Goal: Task Accomplishment & Management: Manage account settings

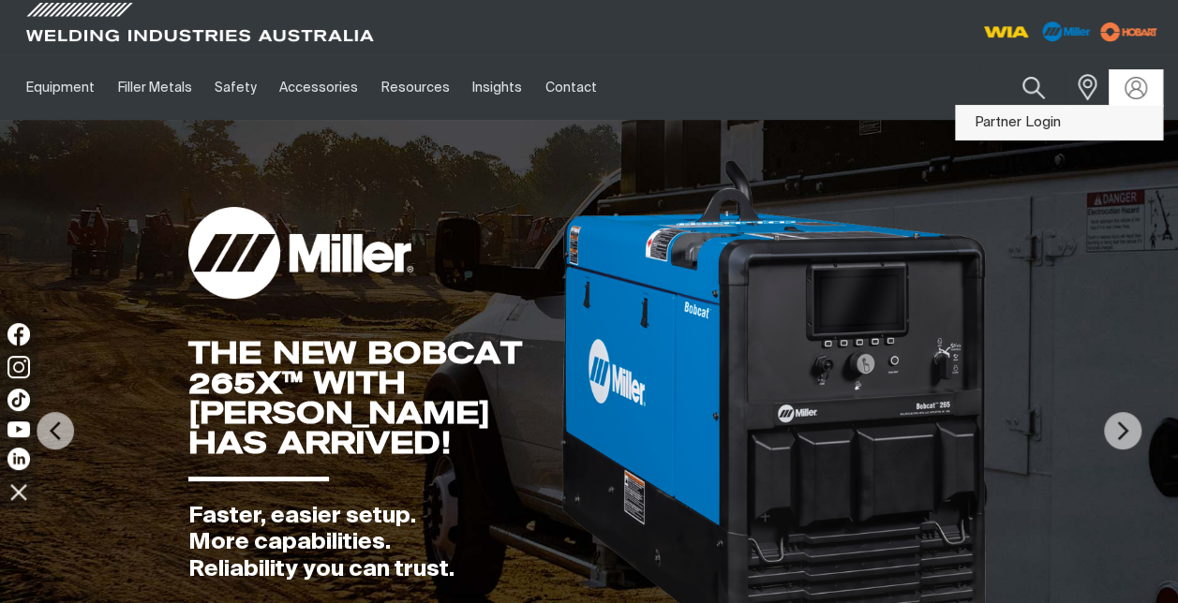
click at [1065, 127] on link "Partner Login" at bounding box center [1059, 123] width 206 height 35
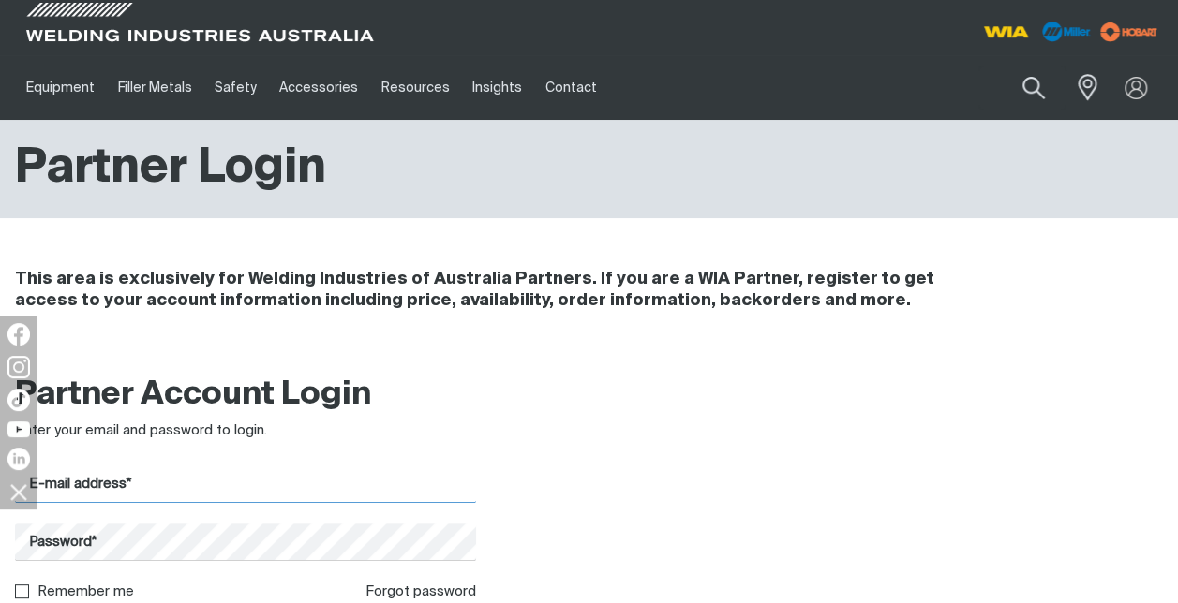
type input "[PERSON_NAME][EMAIL_ADDRESS][PERSON_NAME][DOMAIN_NAME]"
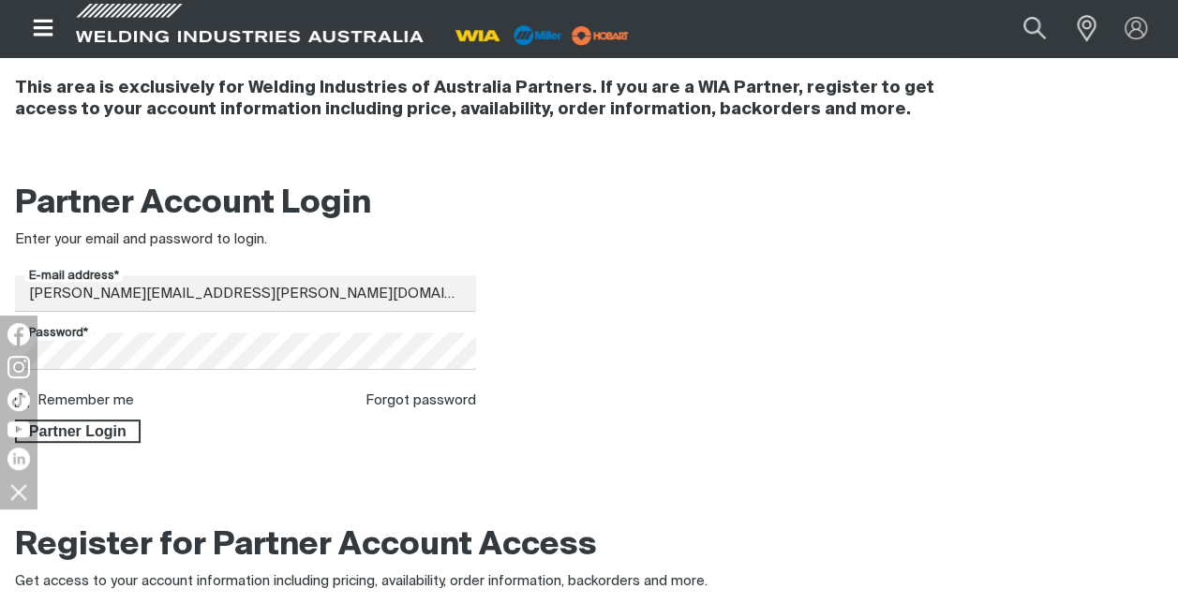
scroll to position [217, 0]
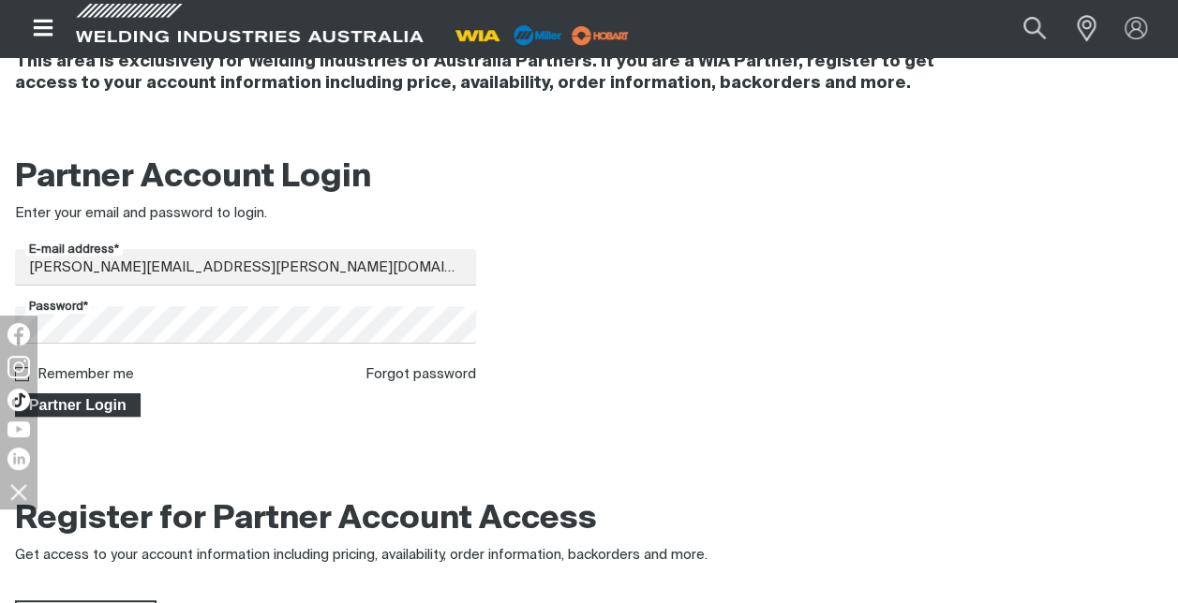
click at [135, 400] on span "Partner Login" at bounding box center [78, 405] width 122 height 24
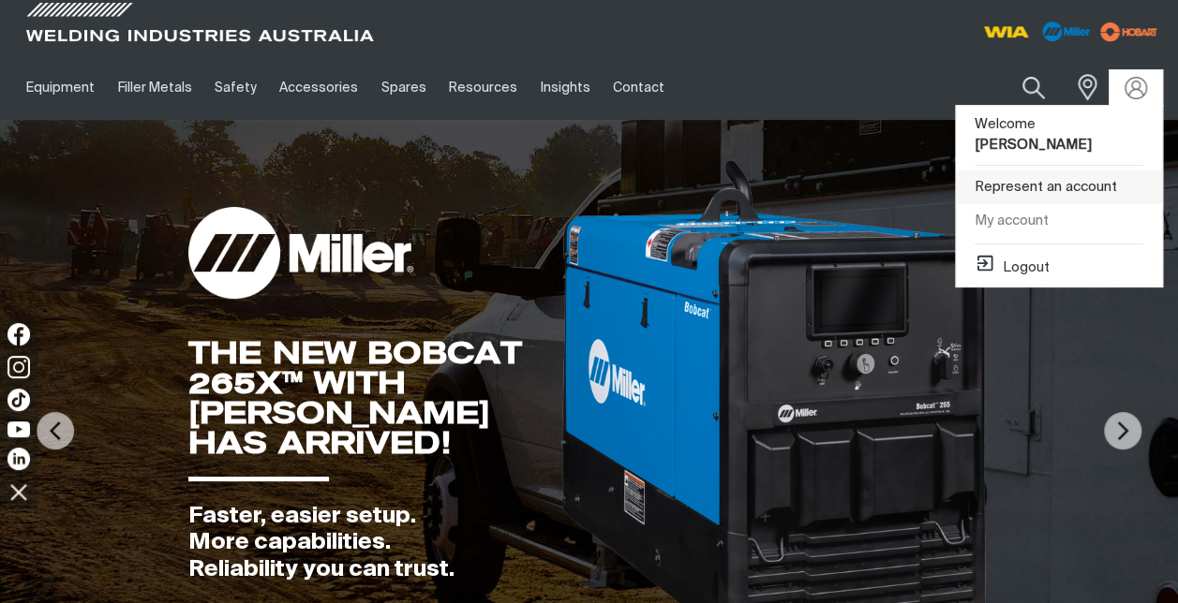
click at [1060, 170] on link "Represent an account" at bounding box center [1059, 187] width 206 height 35
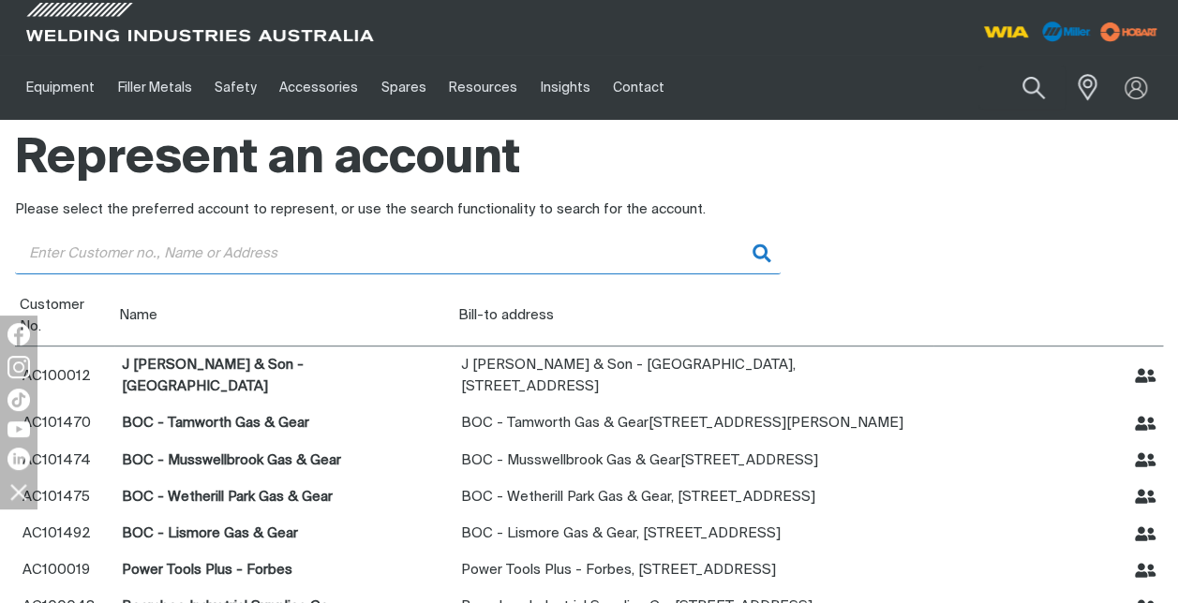
click at [76, 258] on input "Customer" at bounding box center [397, 253] width 765 height 42
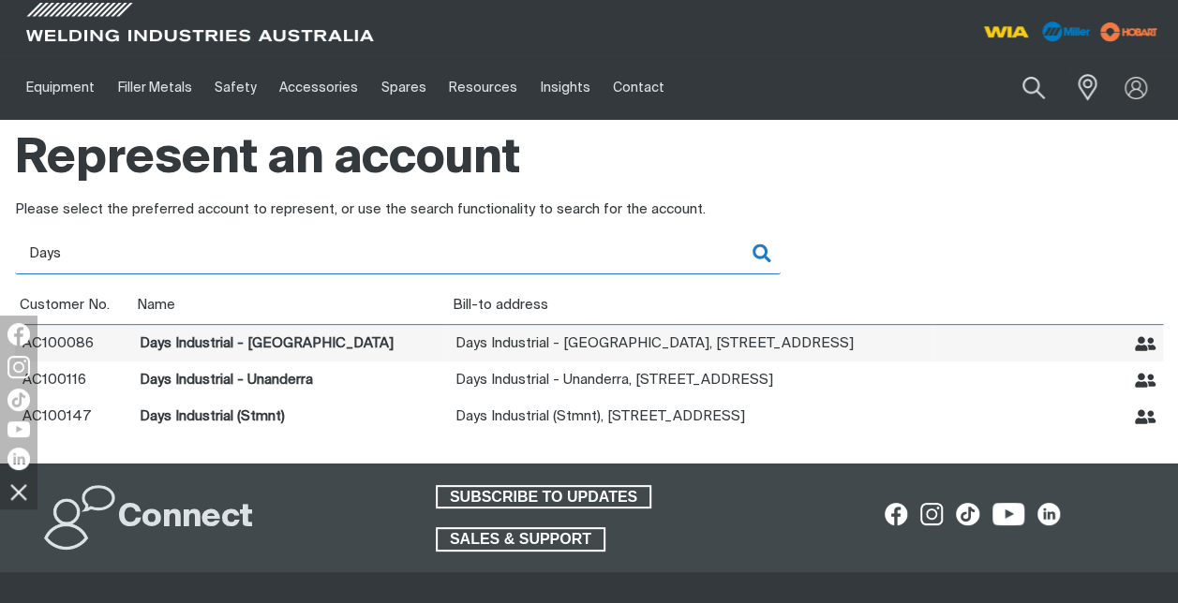
type input "Days"
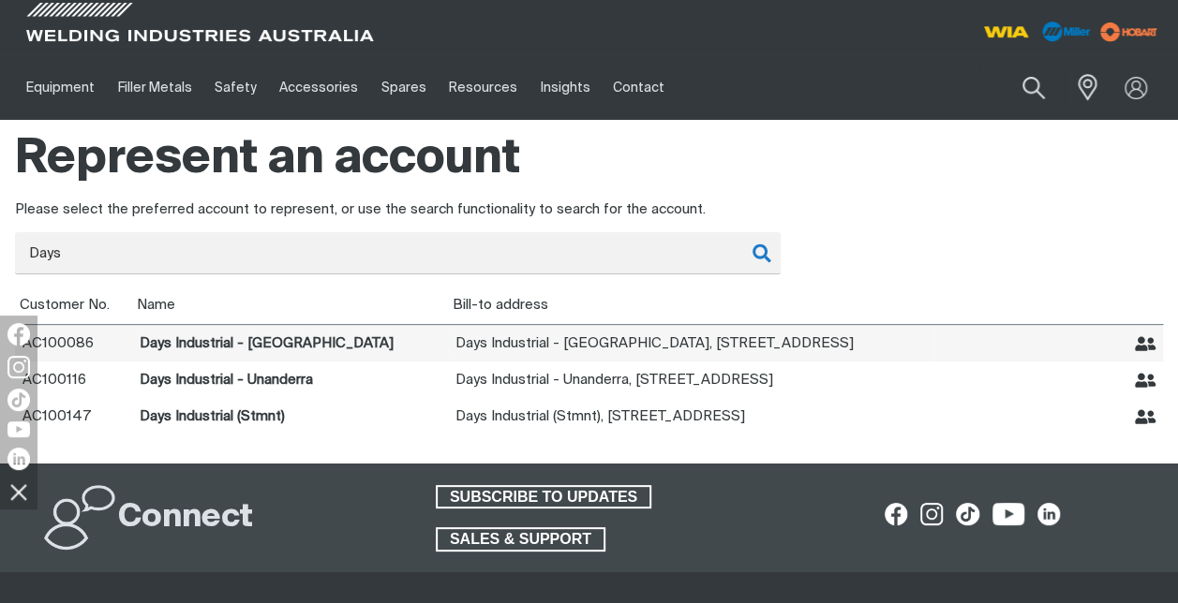
click at [1149, 346] on icon "Represent Days Industrial - Goulburn" at bounding box center [1145, 343] width 22 height 15
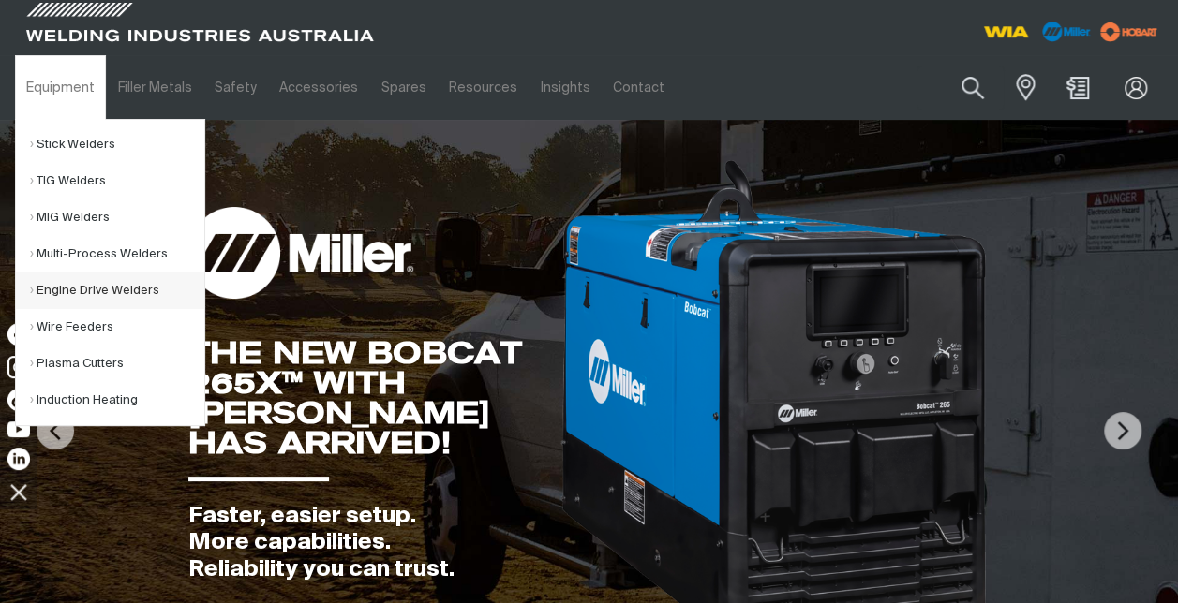
click at [80, 289] on link "Engine Drive Welders" at bounding box center [117, 291] width 174 height 37
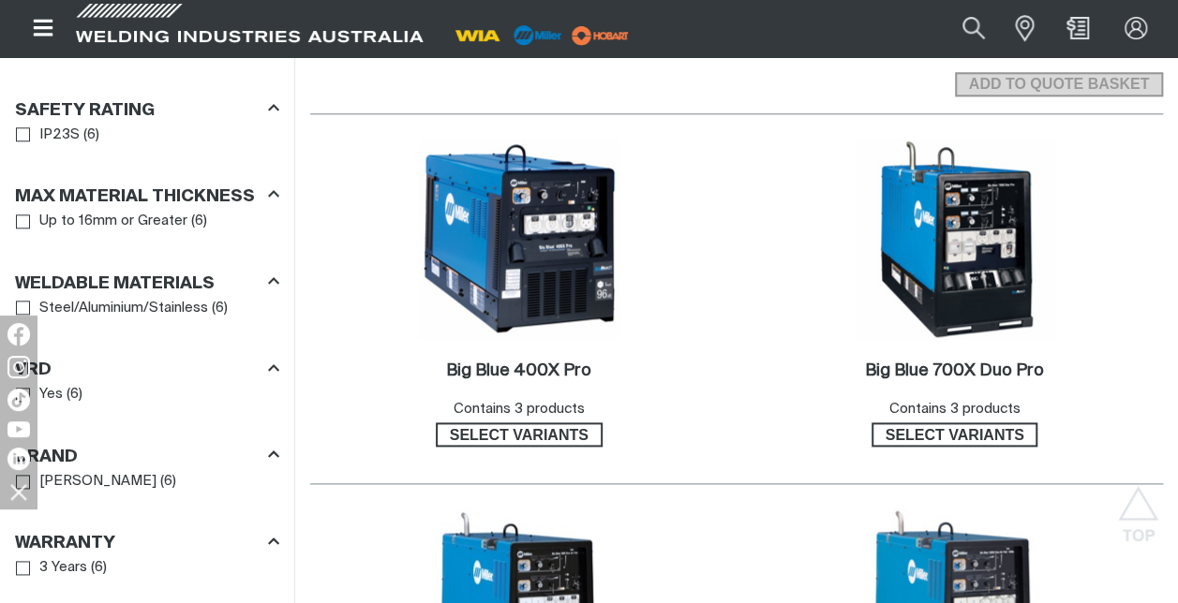
scroll to position [1011, 0]
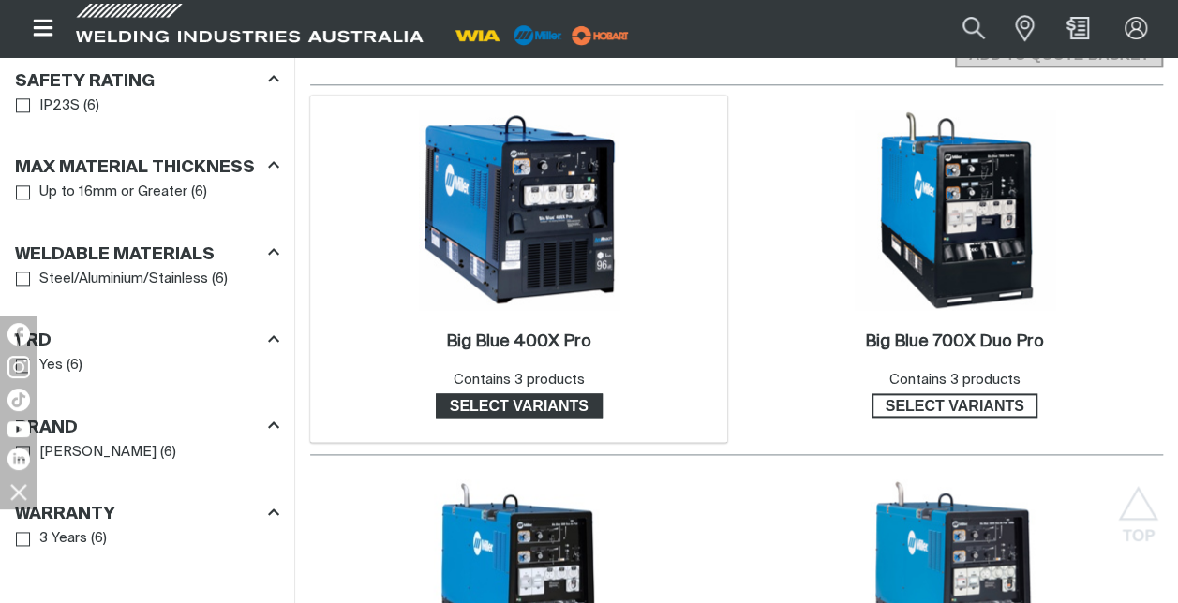
click at [550, 393] on span "Select variants" at bounding box center [518, 405] width 163 height 24
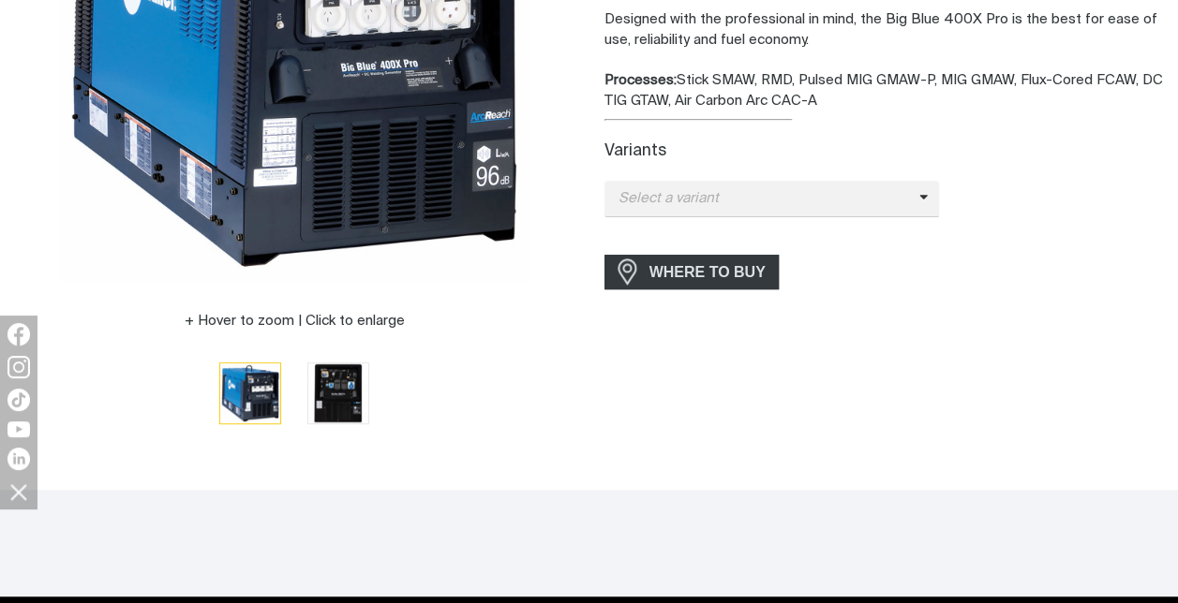
scroll to position [457, 0]
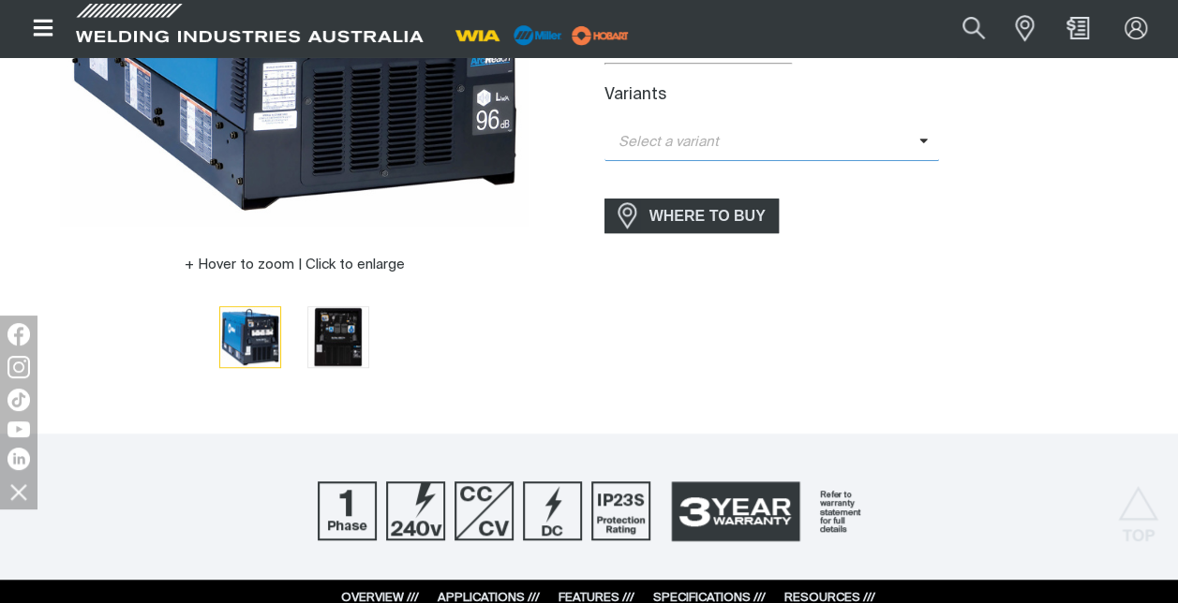
click at [920, 135] on span at bounding box center [929, 143] width 21 height 22
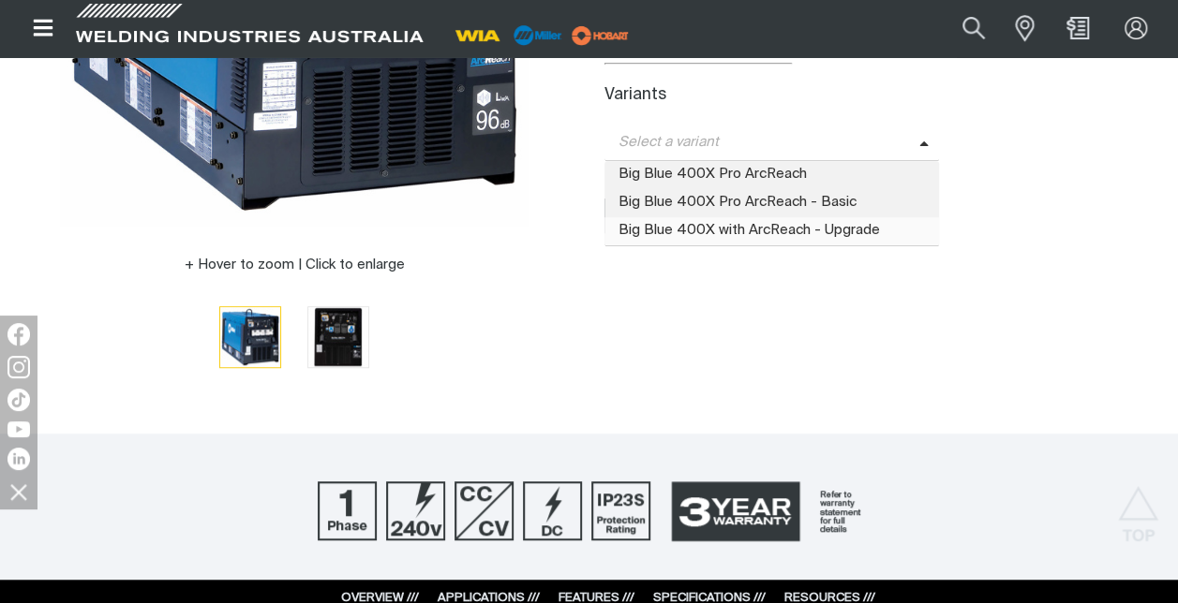
click at [778, 230] on span "Big Blue 400X with ArcReach - Upgrade" at bounding box center [771, 231] width 335 height 28
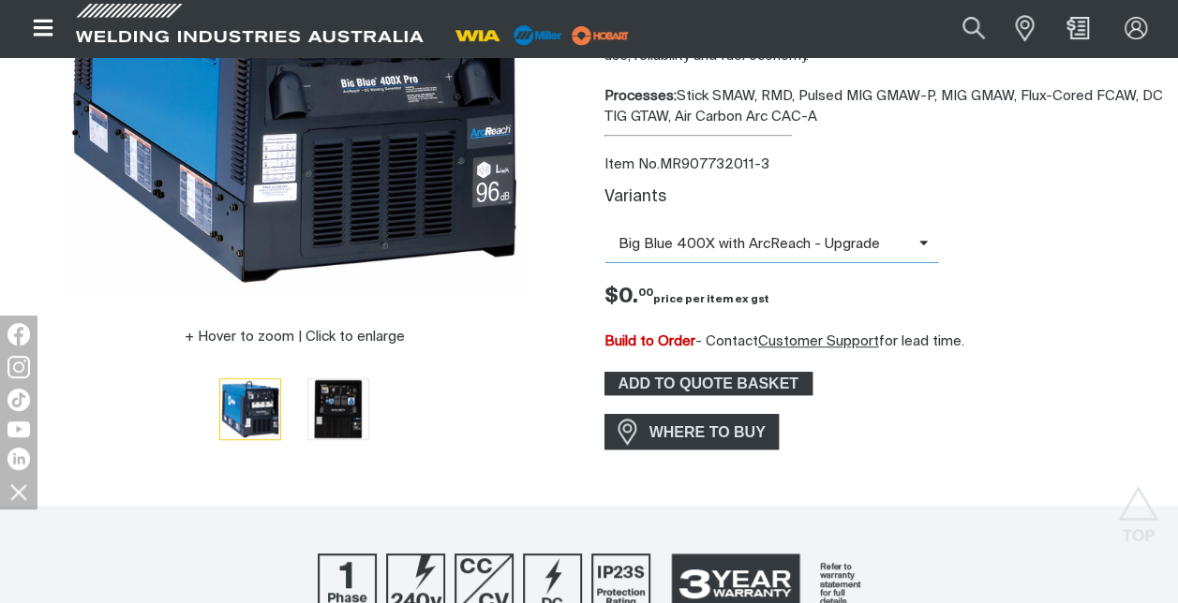
scroll to position [0, 0]
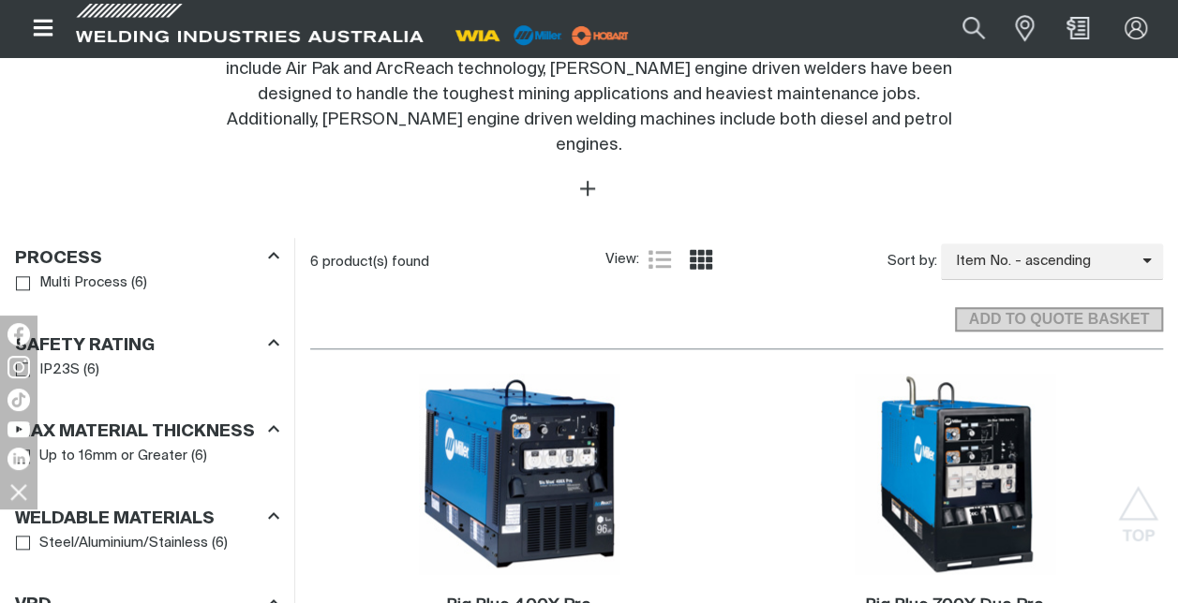
scroll to position [1011, 0]
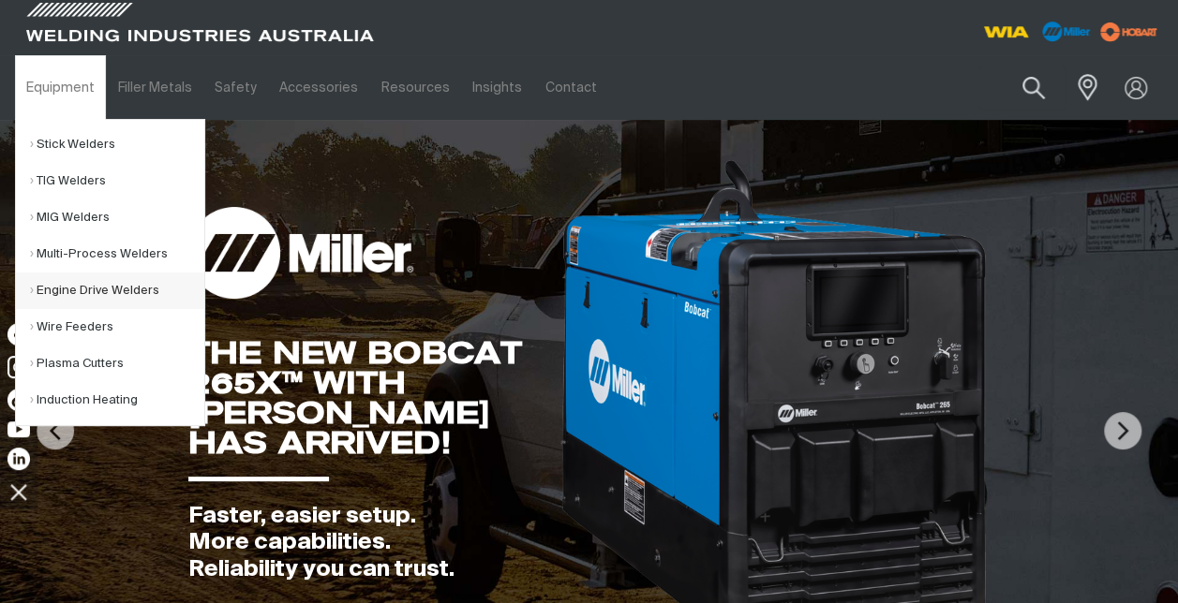
click at [74, 290] on link "Engine Drive Welders" at bounding box center [117, 291] width 174 height 37
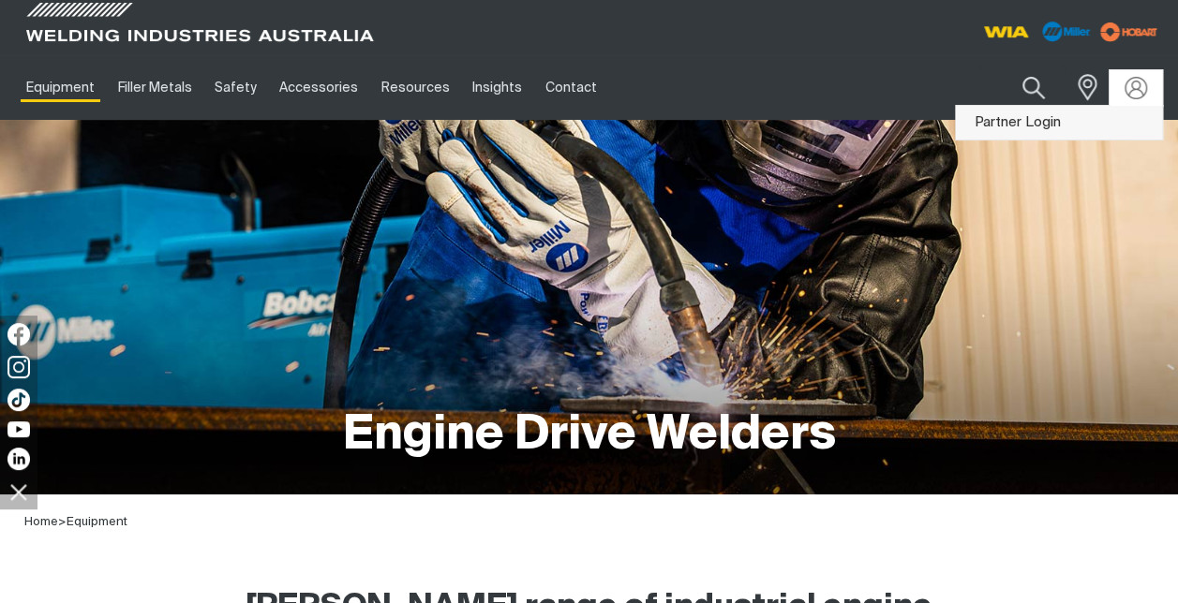
click at [1060, 128] on link "Partner Login" at bounding box center [1059, 123] width 206 height 35
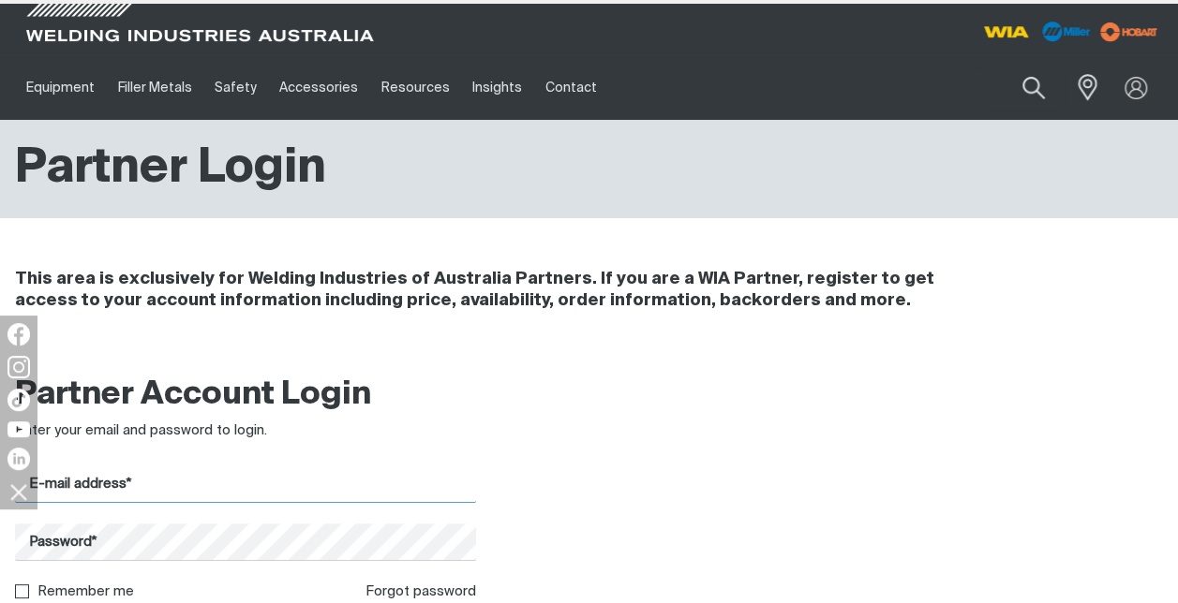
type input "[PERSON_NAME][EMAIL_ADDRESS][PERSON_NAME][DOMAIN_NAME]"
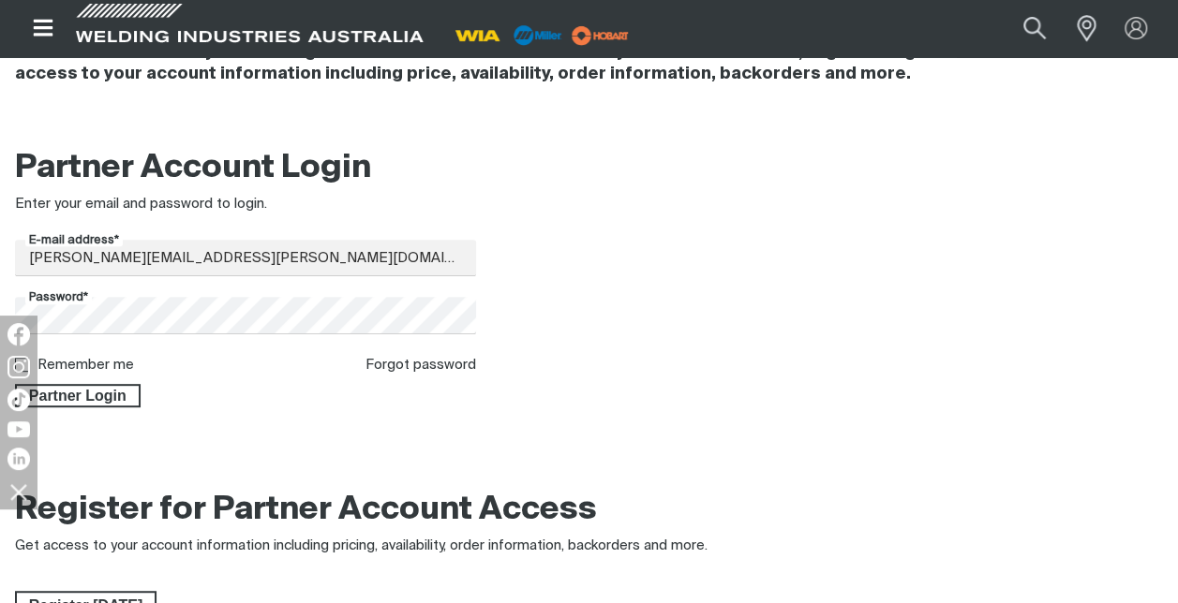
scroll to position [229, 0]
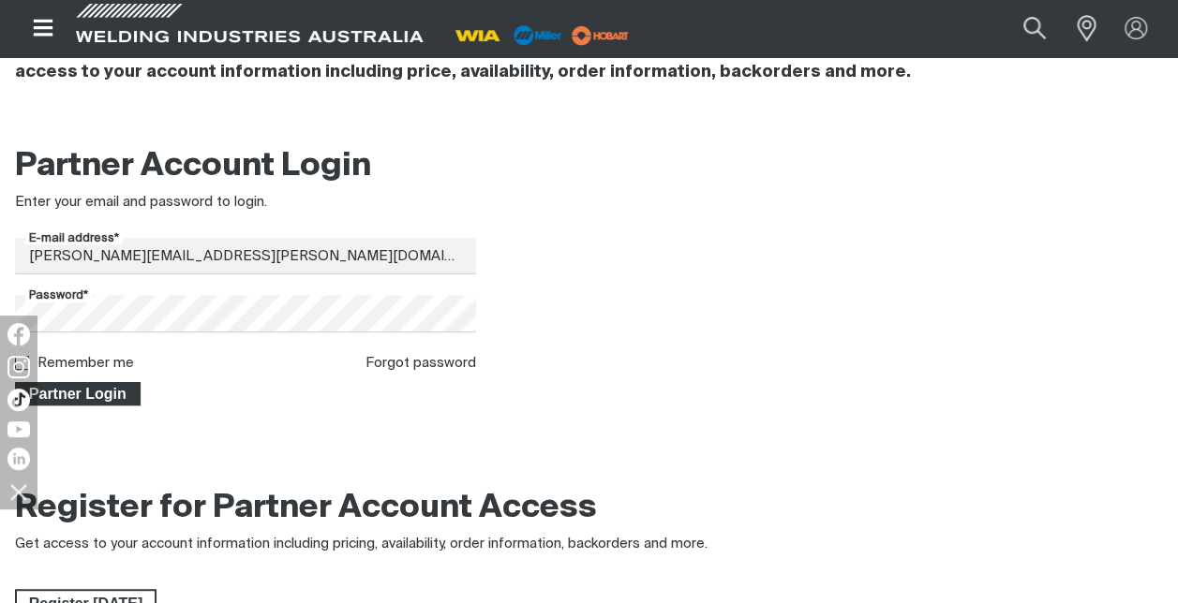
click at [79, 394] on span "Partner Login" at bounding box center [78, 394] width 122 height 24
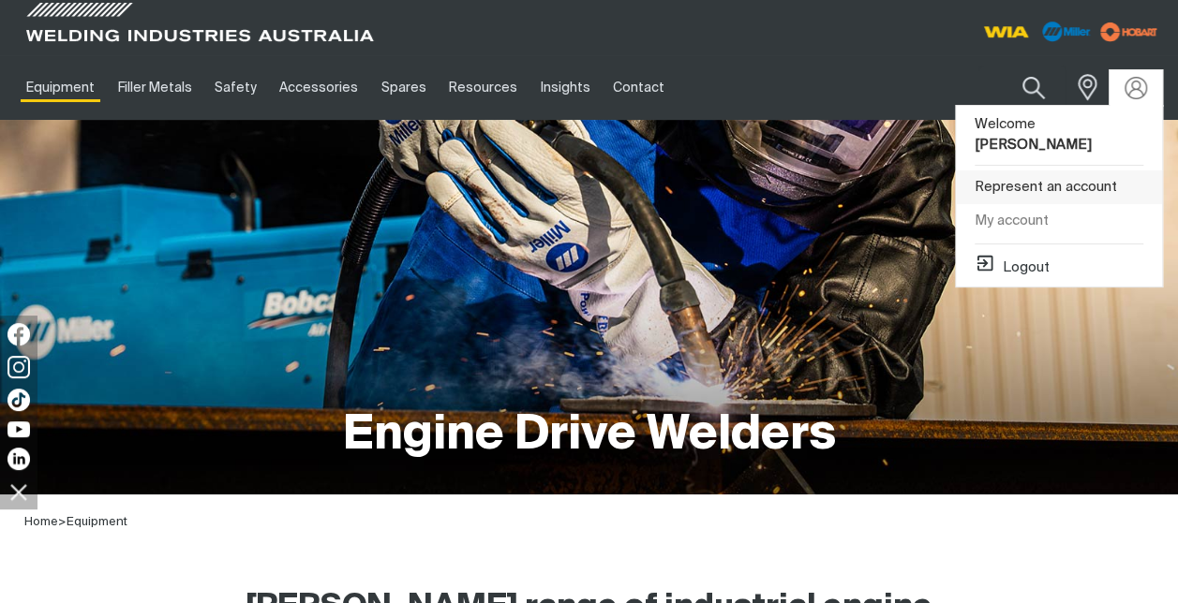
click at [1057, 170] on link "Represent an account" at bounding box center [1059, 187] width 206 height 35
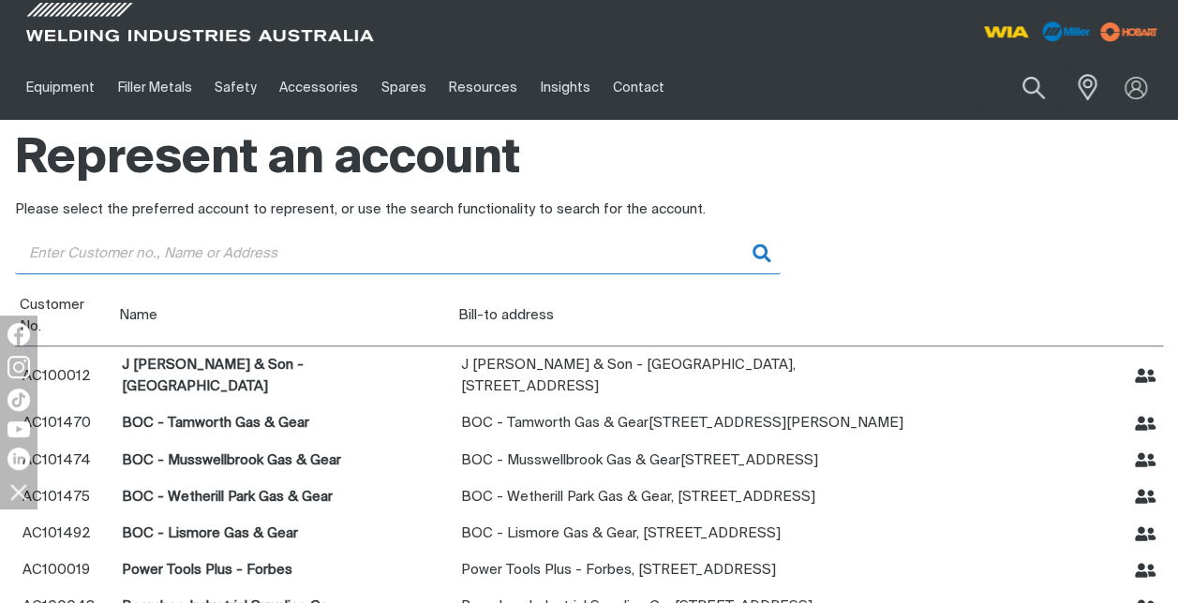
click at [43, 255] on input "Customer" at bounding box center [397, 253] width 765 height 42
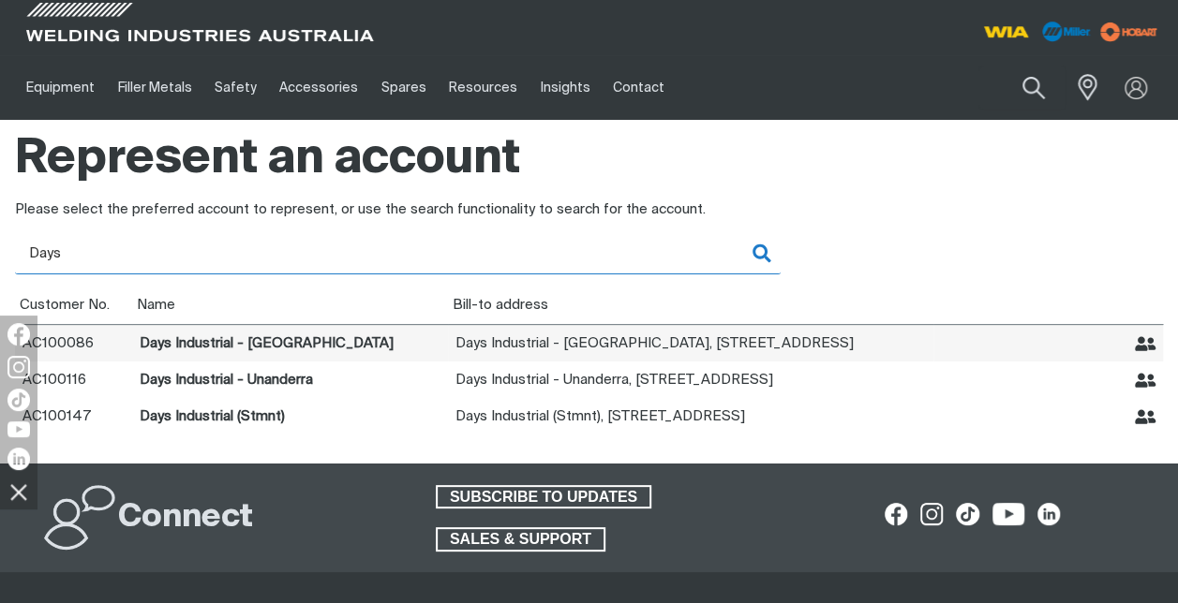
type input "Days"
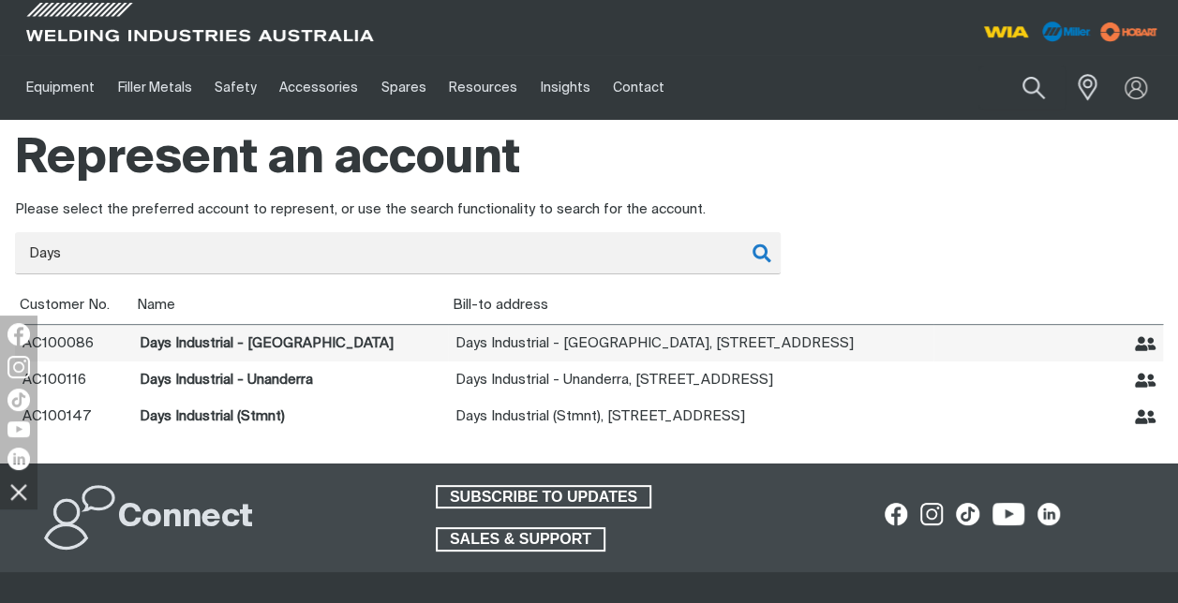
click at [1146, 343] on icon "Represent Days Industrial - Goulburn" at bounding box center [1145, 345] width 22 height 22
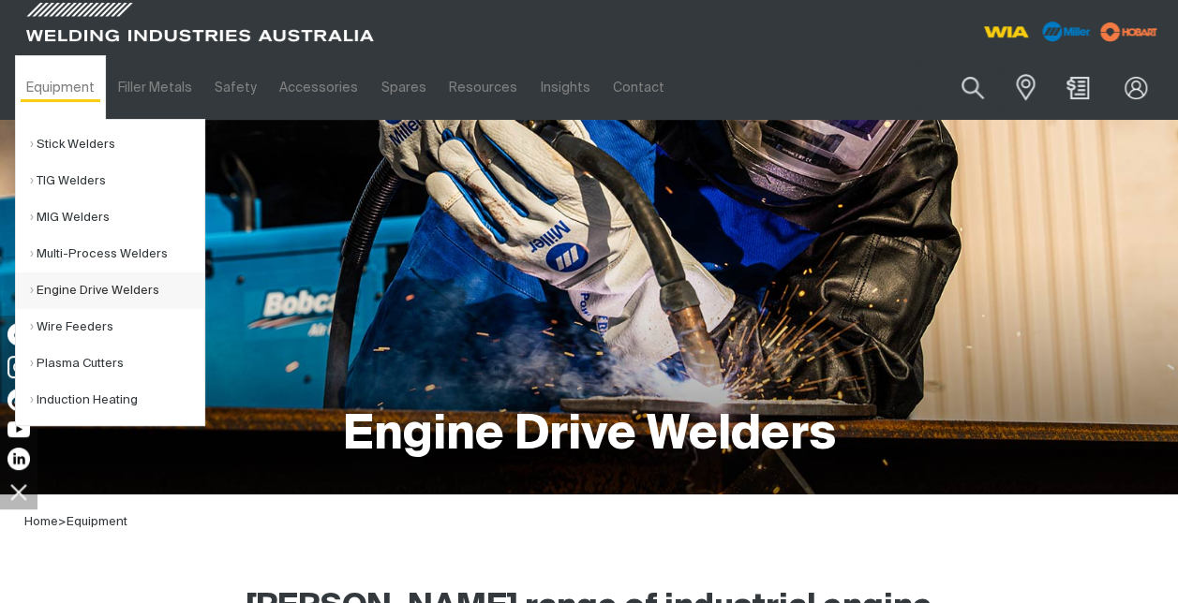
click at [85, 289] on link "Engine Drive Welders" at bounding box center [117, 291] width 174 height 37
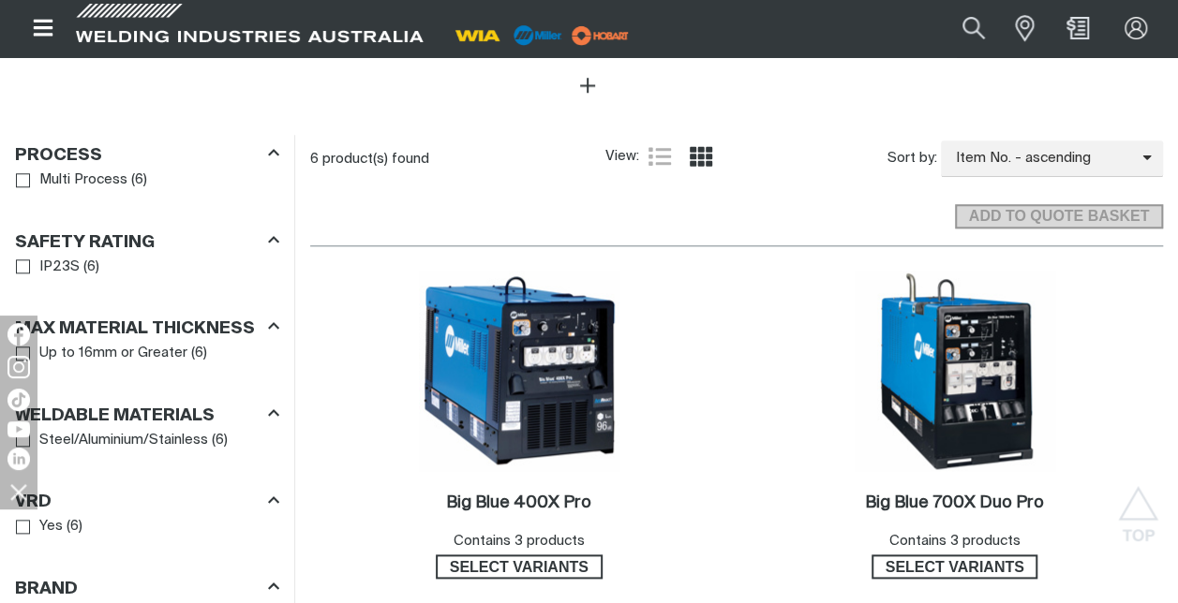
scroll to position [1072, 0]
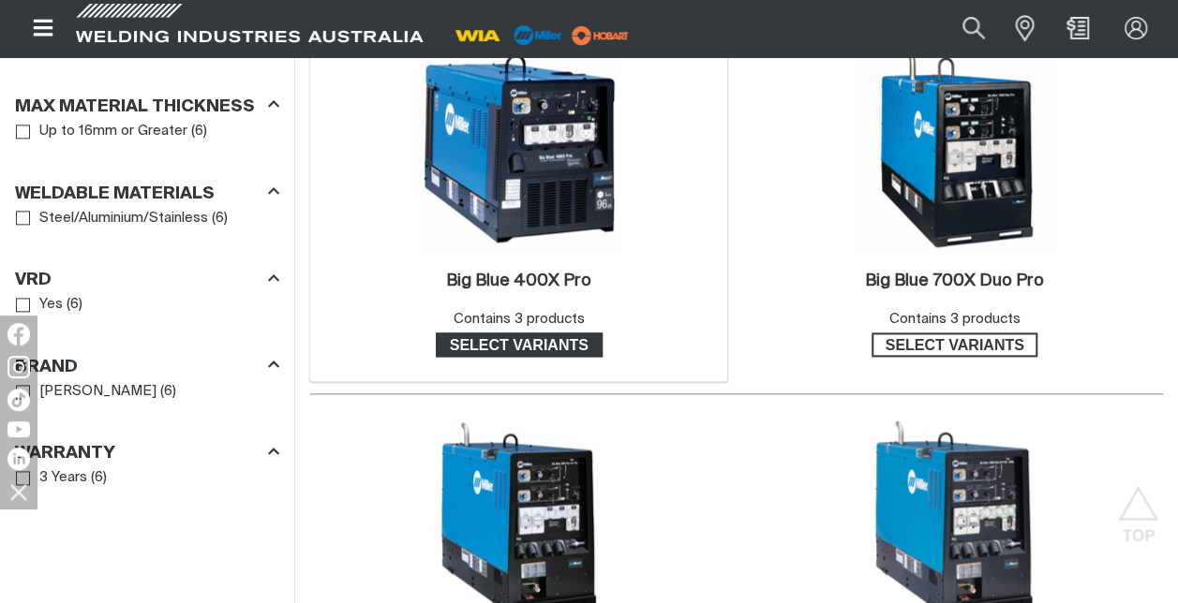
click at [526, 333] on span "Select variants" at bounding box center [518, 345] width 163 height 24
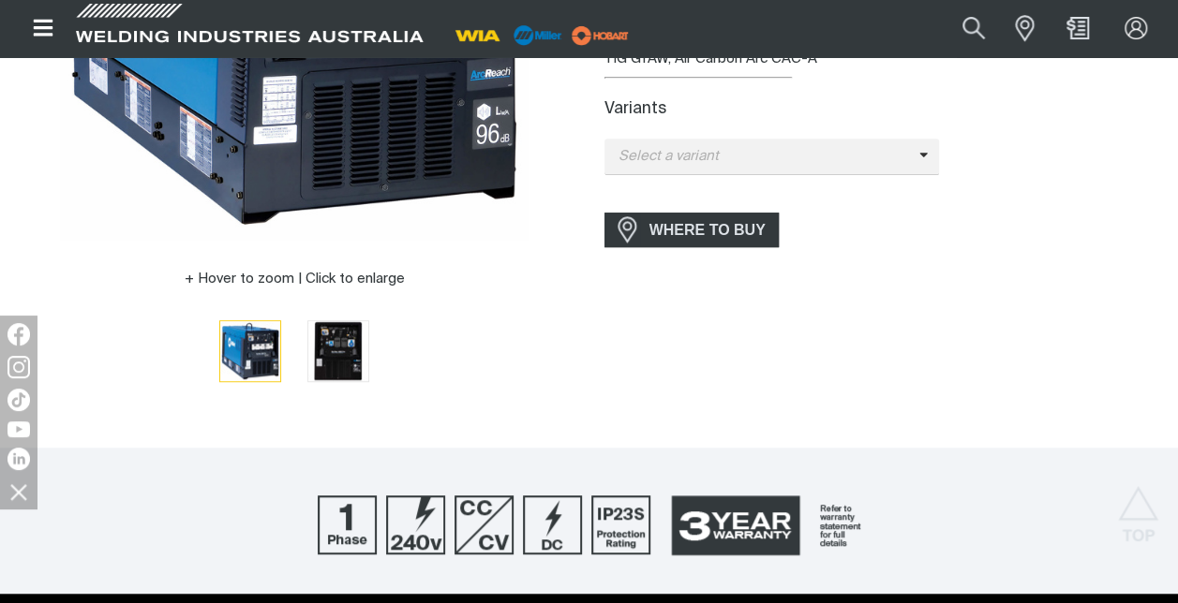
scroll to position [449, 0]
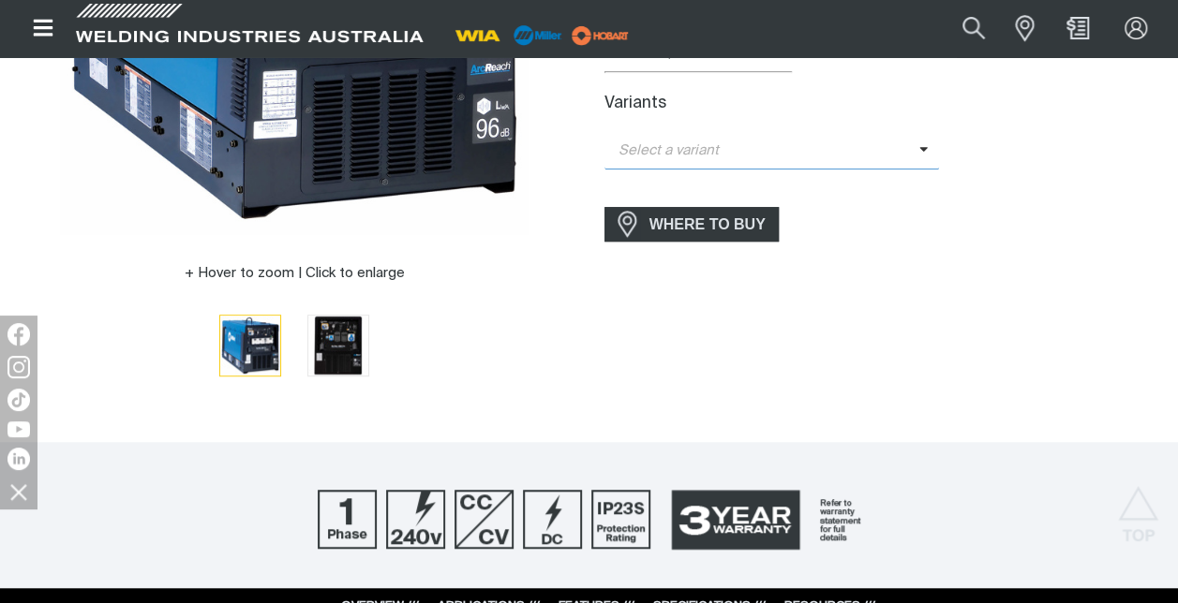
click at [927, 148] on span at bounding box center [929, 152] width 21 height 22
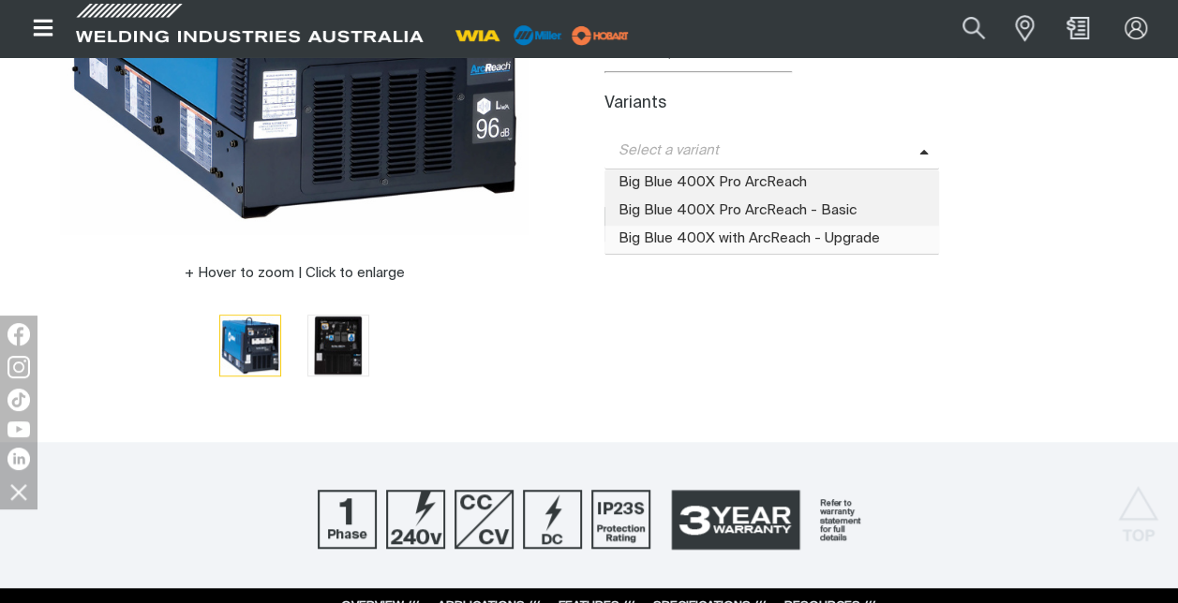
click at [814, 236] on span "Big Blue 400X with ArcReach - Upgrade" at bounding box center [771, 240] width 335 height 28
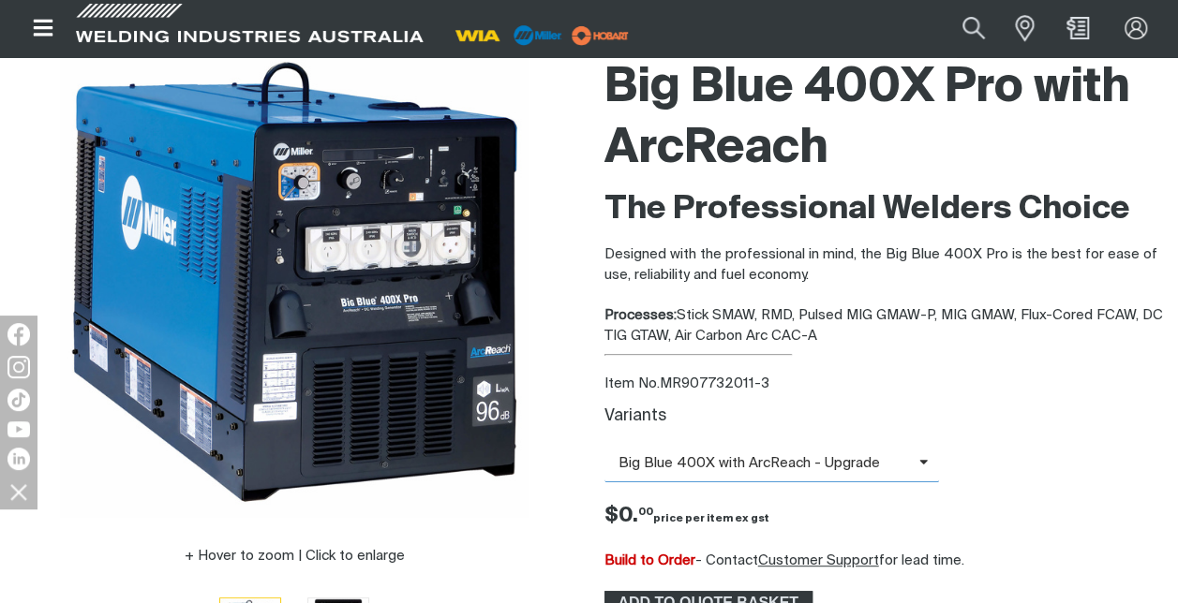
scroll to position [160, 0]
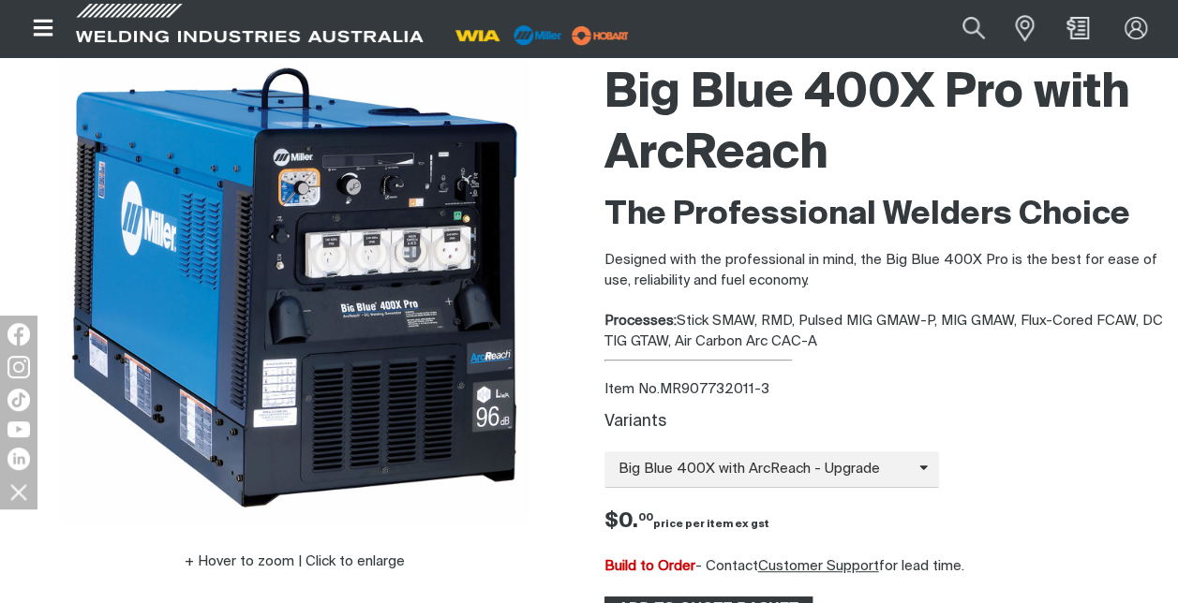
click at [582, 372] on div "Hover to zoom | Click to enlarge" at bounding box center [294, 372] width 589 height 637
